Goal: Task Accomplishment & Management: Use online tool/utility

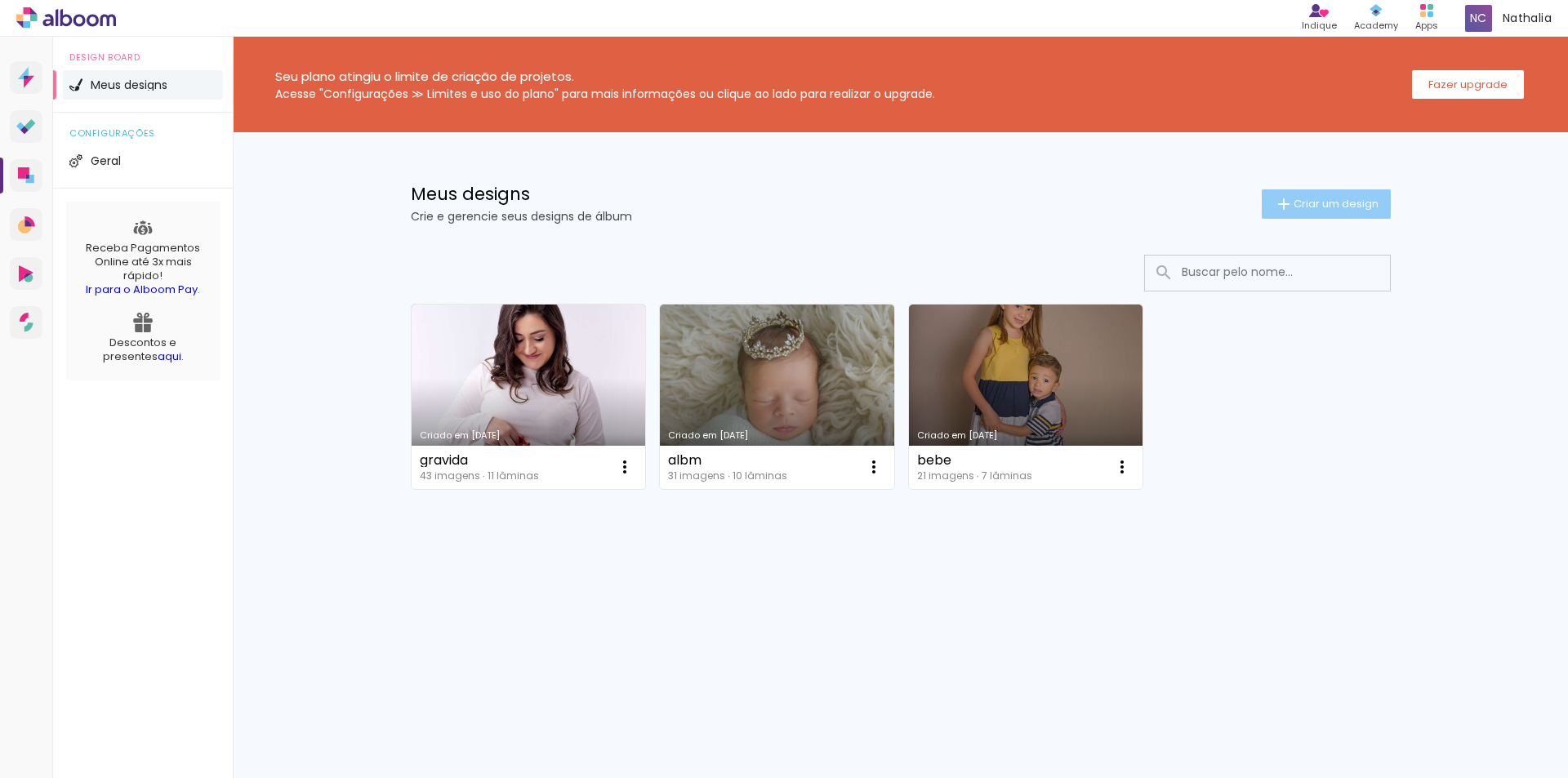
click at [1336, 200] on span "Criar um design" at bounding box center [1335, 203] width 85 height 11
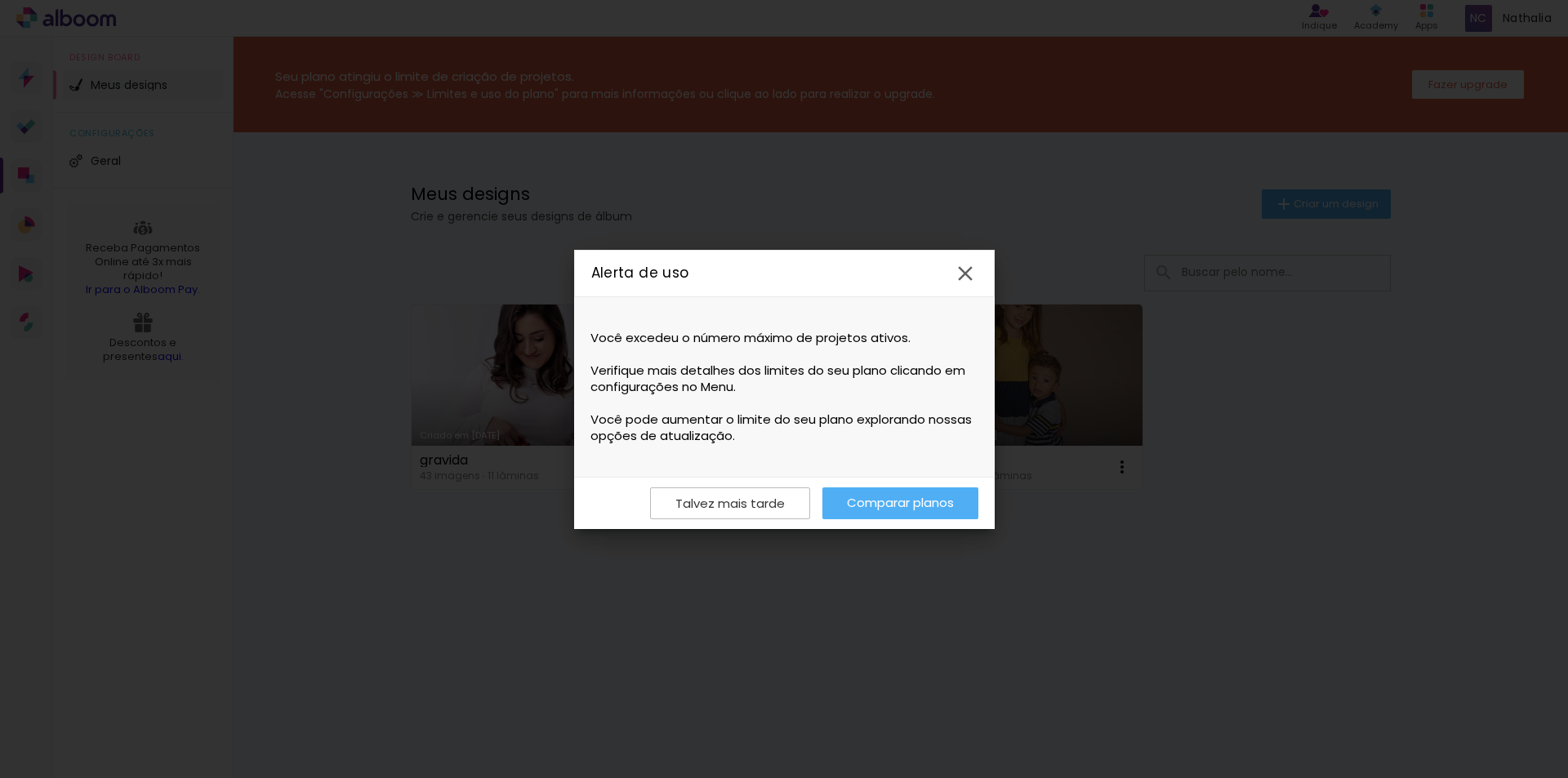
click at [964, 270] on iron-icon at bounding box center [964, 273] width 24 height 24
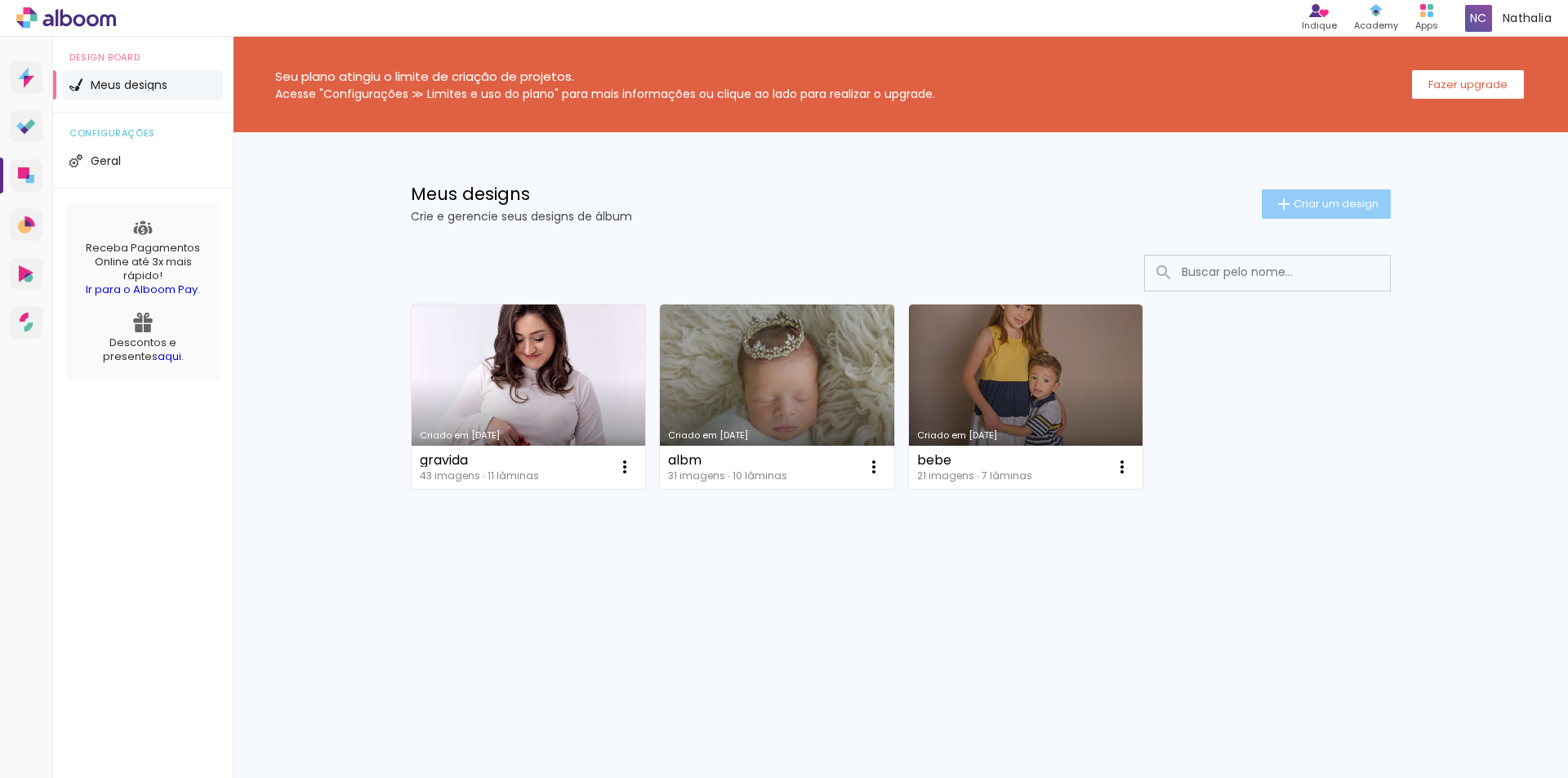
click at [1309, 198] on span "Criar um design" at bounding box center [1335, 203] width 85 height 11
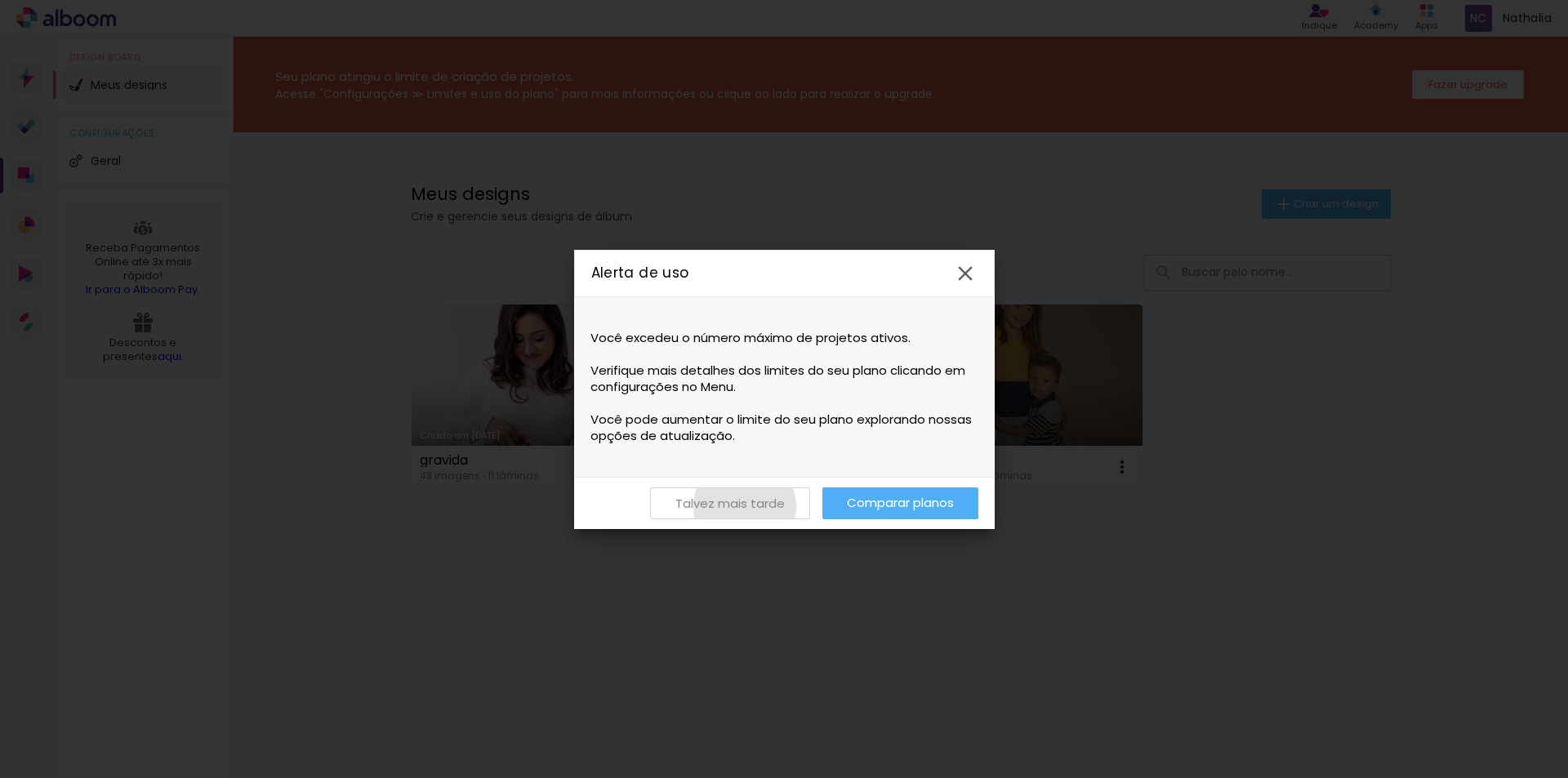
click at [0, 0] on slot "Talvez mais tarde" at bounding box center [0, 0] width 0 height 0
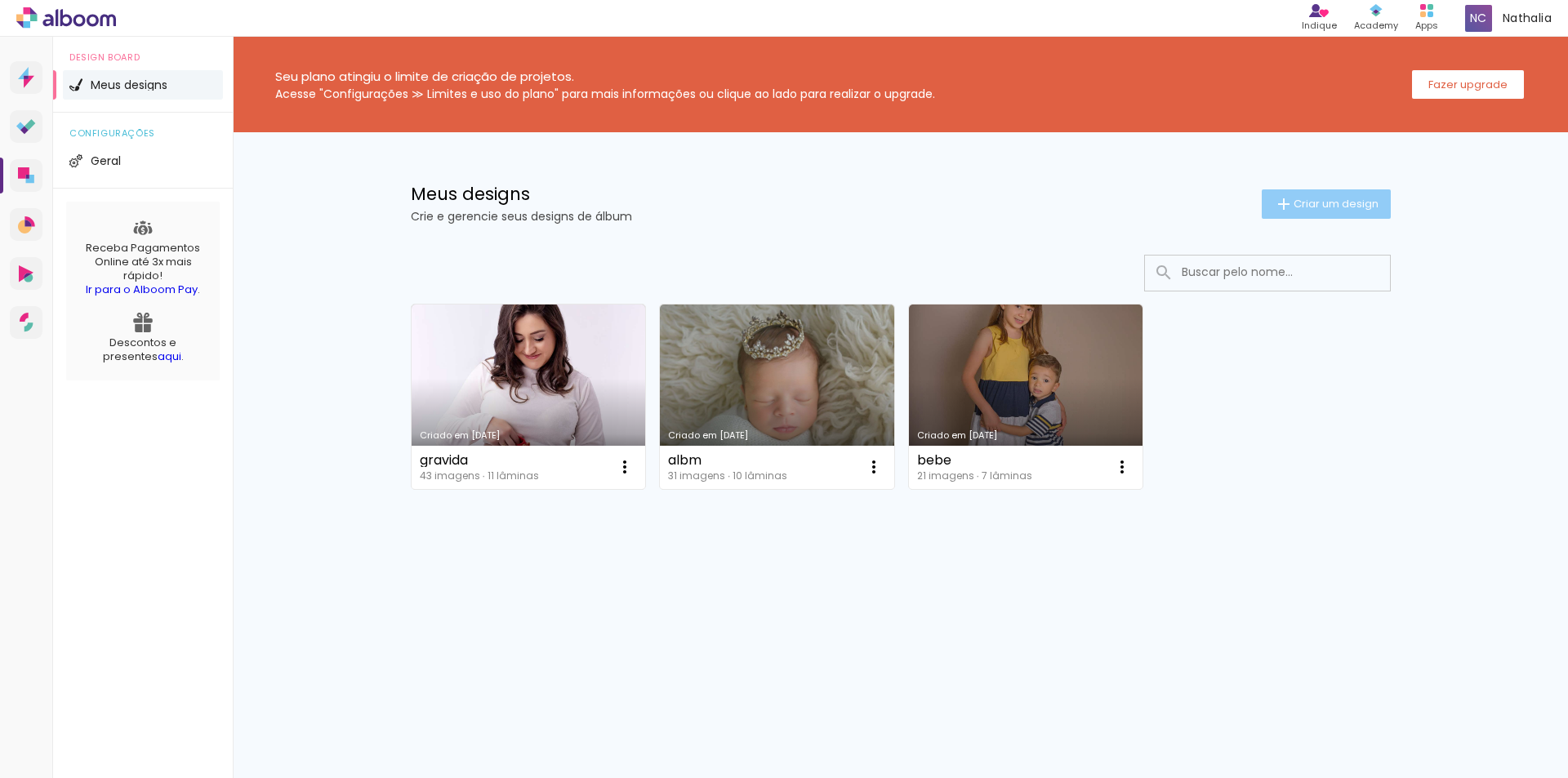
click at [1306, 198] on span "Criar um design" at bounding box center [1335, 203] width 85 height 11
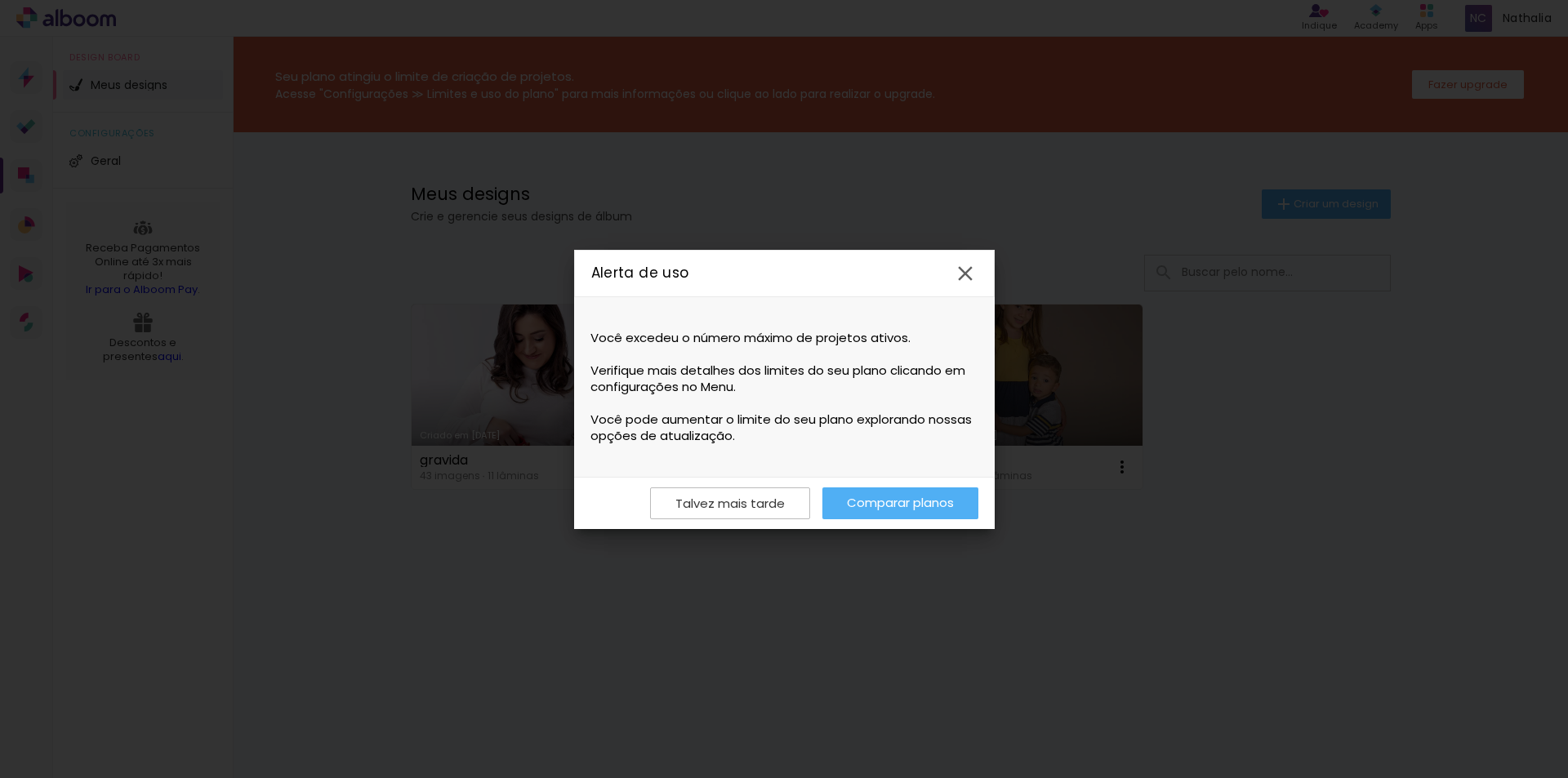
click at [971, 274] on iron-icon at bounding box center [964, 273] width 24 height 24
